Goal: Communication & Community: Answer question/provide support

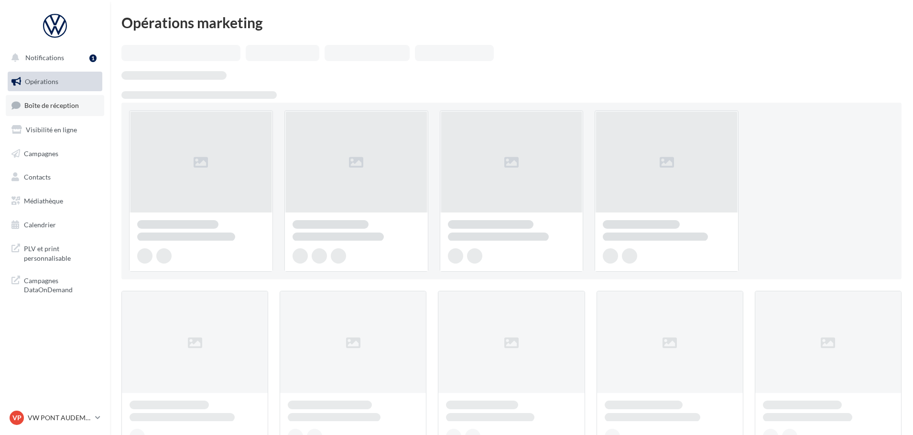
click at [44, 108] on span "Boîte de réception" at bounding box center [51, 105] width 54 height 8
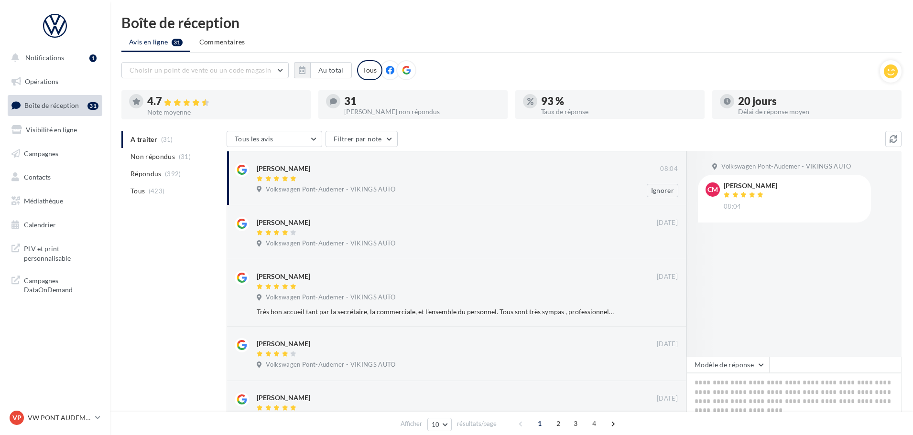
click at [344, 169] on div "Cedric Moguen" at bounding box center [458, 168] width 403 height 10
click at [752, 374] on textarea at bounding box center [793, 402] width 215 height 59
click at [734, 371] on button "Modèle de réponse" at bounding box center [727, 365] width 83 height 16
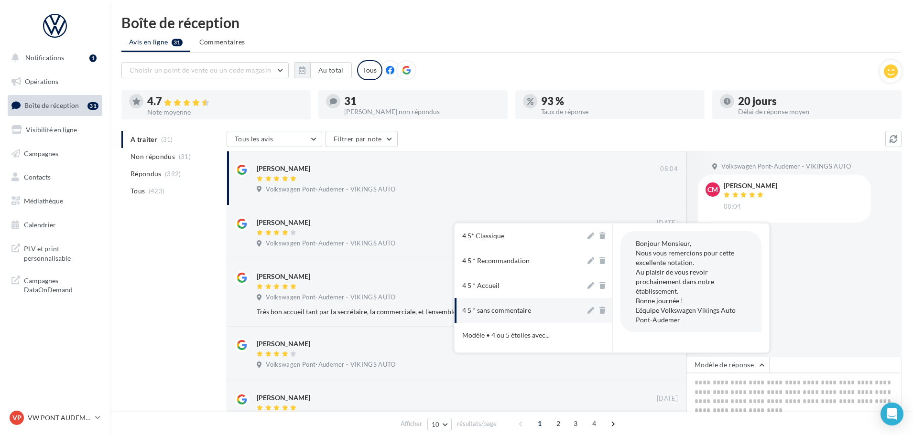
click at [530, 306] on button "4 5 * sans commentaire" at bounding box center [519, 310] width 131 height 25
type textarea "**********"
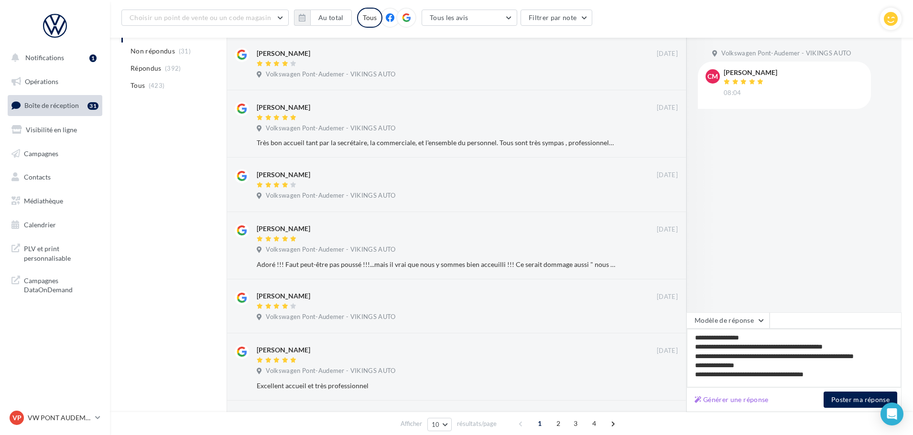
scroll to position [191, 0]
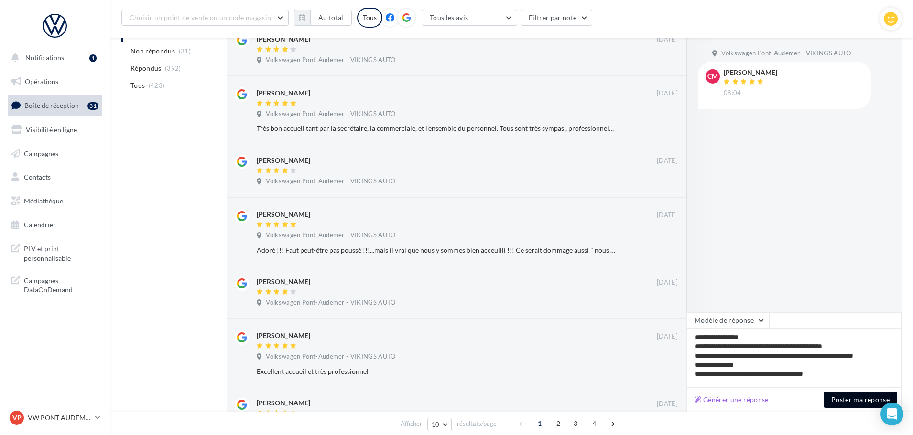
click at [845, 403] on button "Poster ma réponse" at bounding box center [860, 400] width 74 height 16
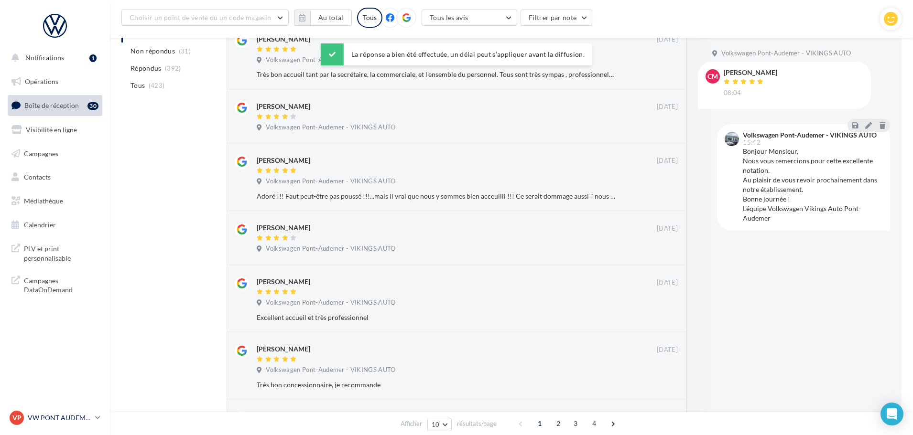
click at [67, 416] on p "VW PONT AUDEMER" at bounding box center [60, 418] width 64 height 10
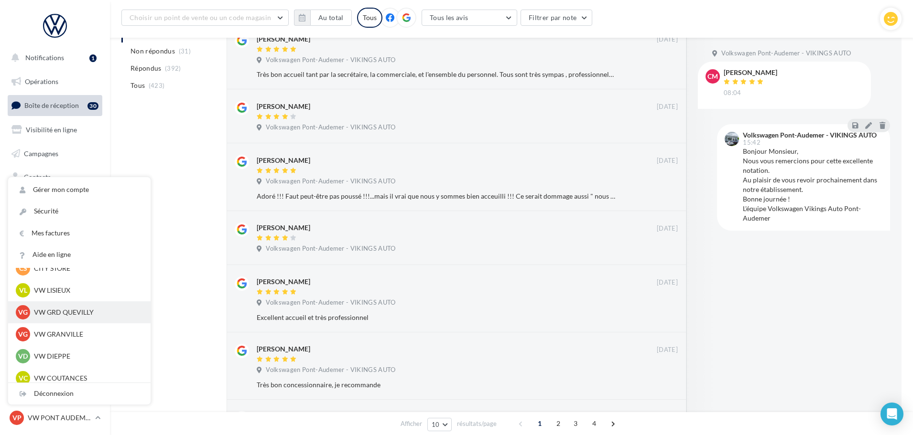
click at [84, 318] on div "VG VW GRD QUEVILLY vw-leg-vau" at bounding box center [79, 312] width 127 height 14
